Goal: Check status

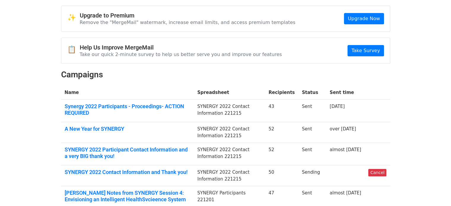
scroll to position [32, 0]
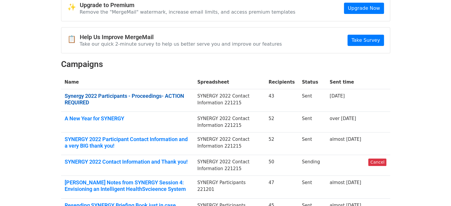
click at [123, 94] on link "Synergy 2022 Participants - Proceedings- ACTION REQUIRED" at bounding box center [128, 99] width 126 height 13
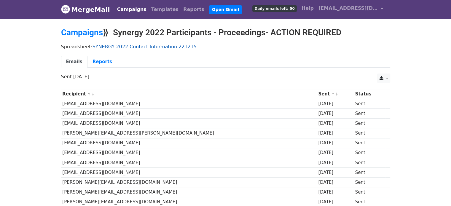
drag, startPoint x: 147, startPoint y: 47, endPoint x: 116, endPoint y: 47, distance: 31.4
drag, startPoint x: 116, startPoint y: 47, endPoint x: 217, endPoint y: 47, distance: 101.4
click at [217, 47] on p "Spreadsheet: SYNERGY 2022 Contact Information 221215" at bounding box center [225, 47] width 329 height 6
click at [97, 60] on link "Reports" at bounding box center [102, 62] width 30 height 12
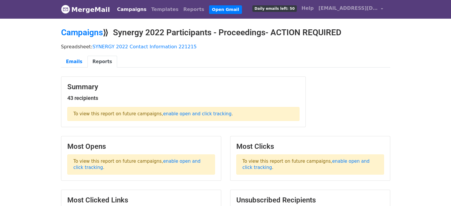
click at [126, 8] on link "Campaigns" at bounding box center [132, 10] width 34 height 12
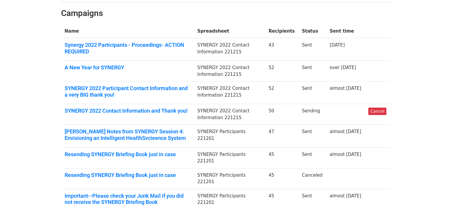
scroll to position [89, 0]
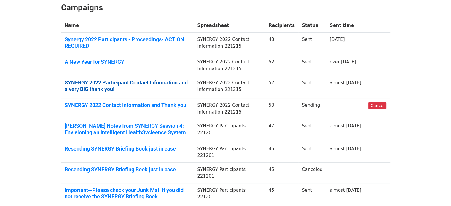
click at [117, 82] on link "SYNERGY 2022 Participant Contact Information and a very BIG thank you!" at bounding box center [128, 85] width 126 height 13
